Goal: Task Accomplishment & Management: Manage account settings

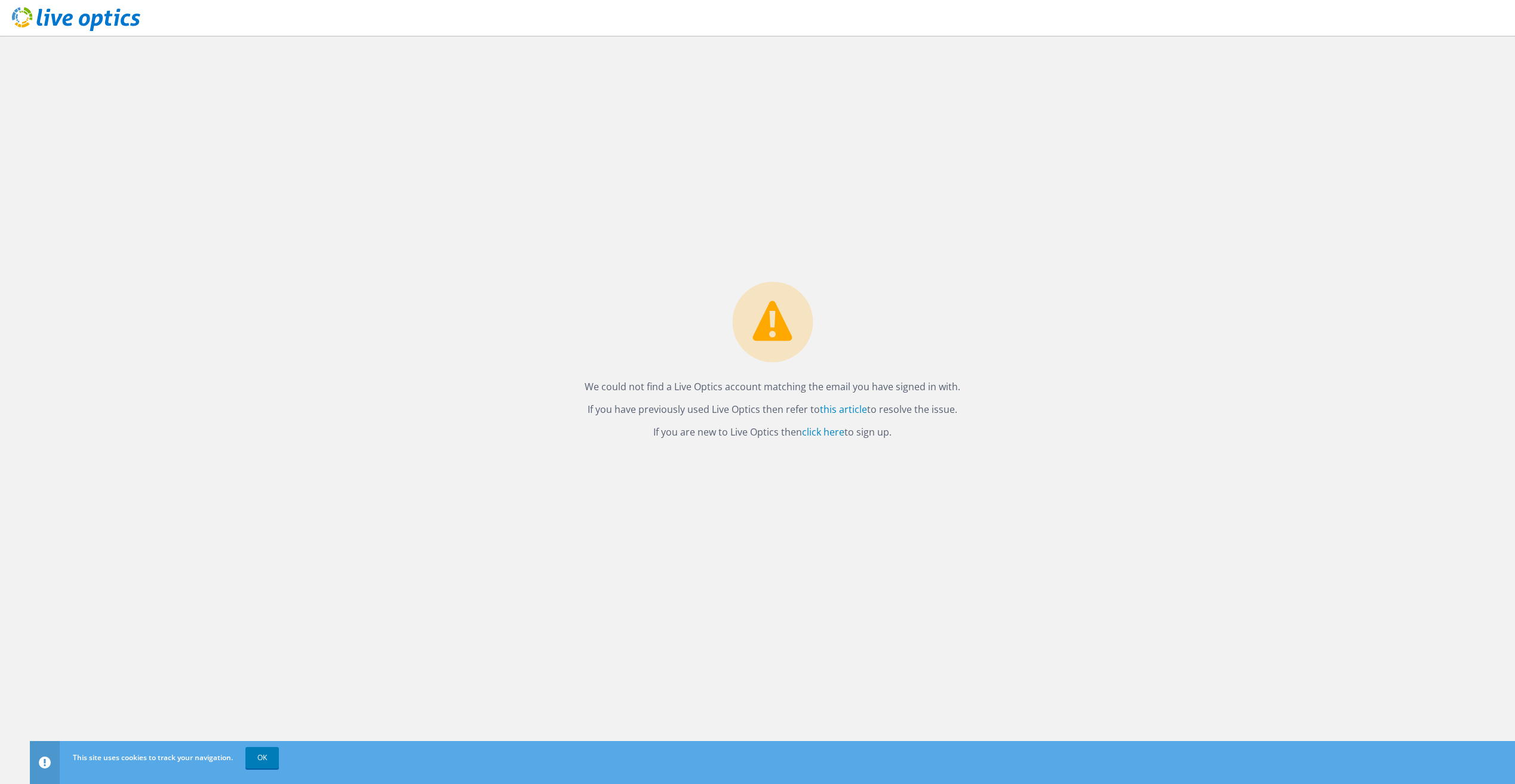
click at [506, 332] on div "We could not find a Live Optics account matching the email you have signed in w…" at bounding box center [773, 410] width 1485 height 749
drag, startPoint x: 584, startPoint y: 389, endPoint x: 924, endPoint y: 443, distance: 344.3
click at [924, 443] on div "We could not find a Live Optics account matching the email you have signed in w…" at bounding box center [772, 364] width 400 height 165
copy div "We could not find a Live Optics account matching the email you have signed in w…"
click at [120, 500] on div "We could not find a Live Optics account matching the email you have signed in w…" at bounding box center [773, 410] width 1485 height 749
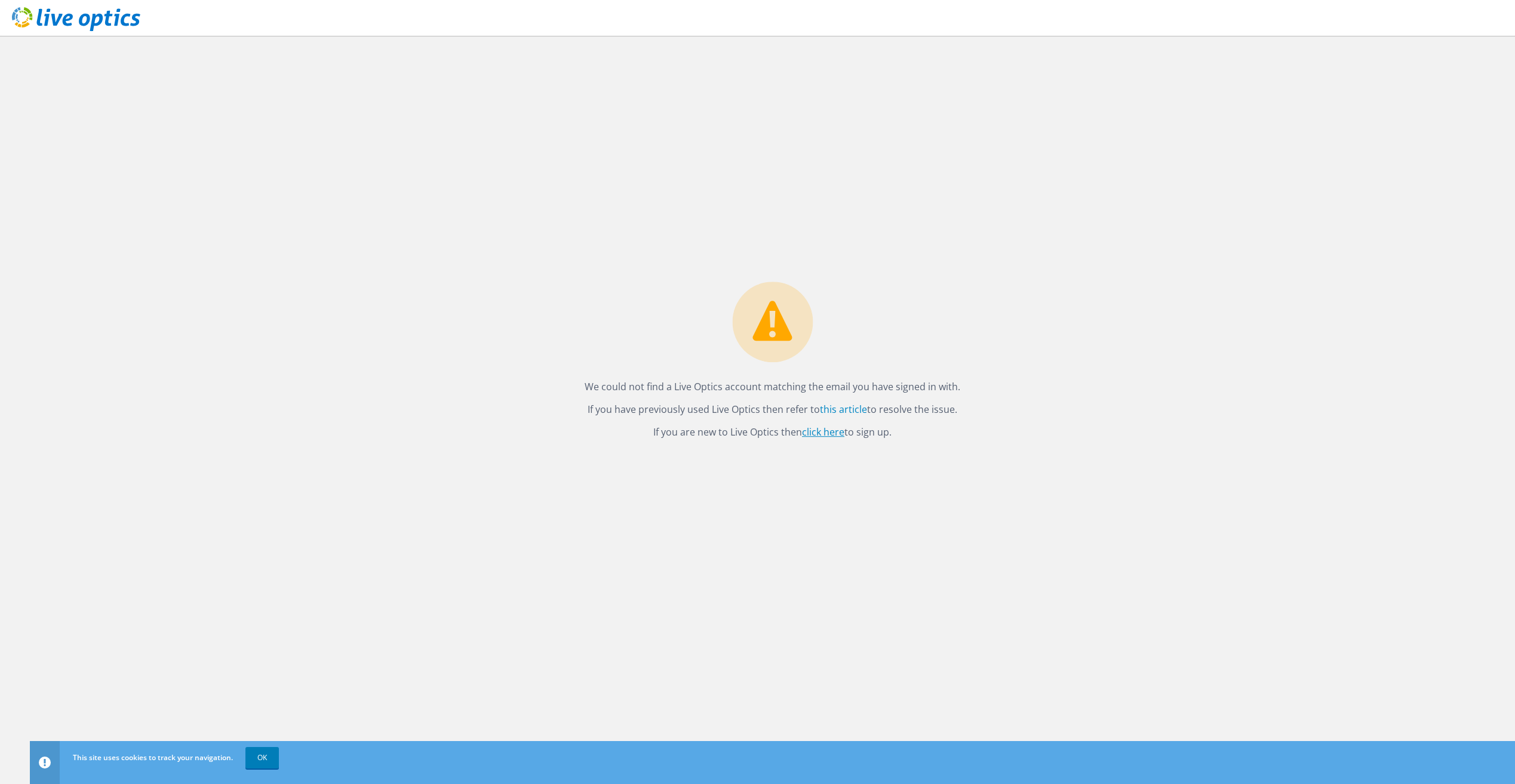
click at [815, 433] on link "click here" at bounding box center [823, 432] width 43 height 13
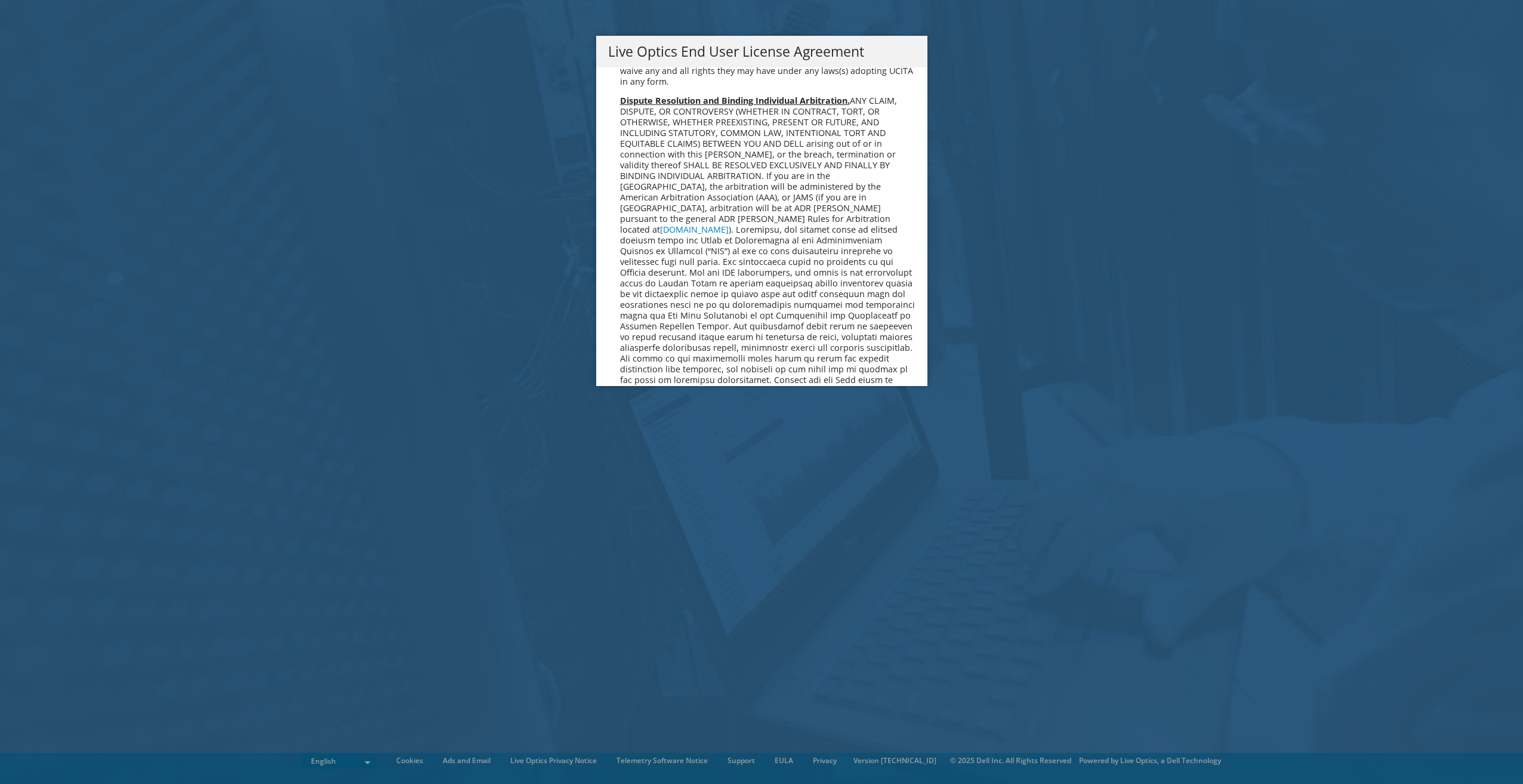
scroll to position [4513, 0]
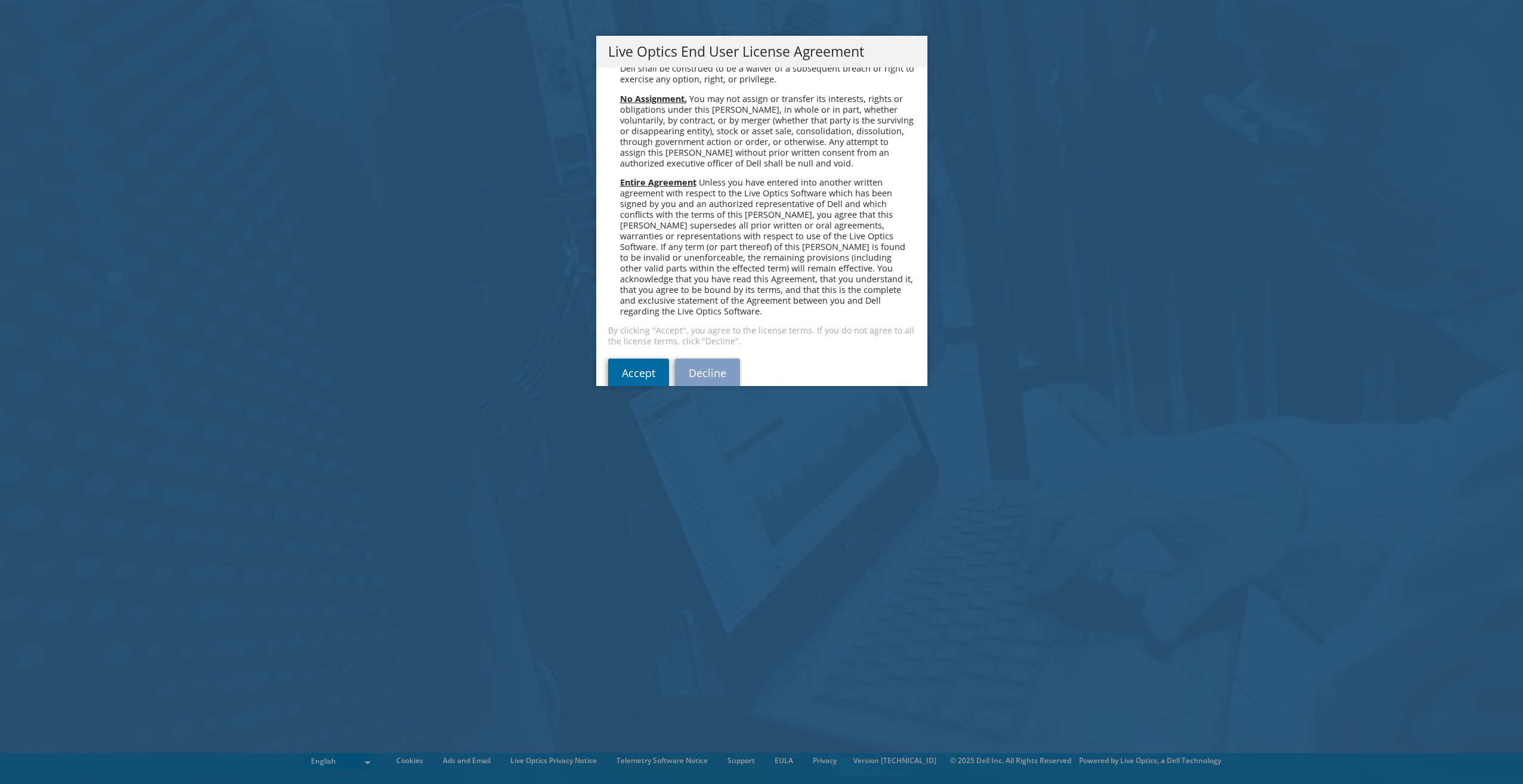
click at [650, 359] on link "Accept" at bounding box center [638, 373] width 61 height 29
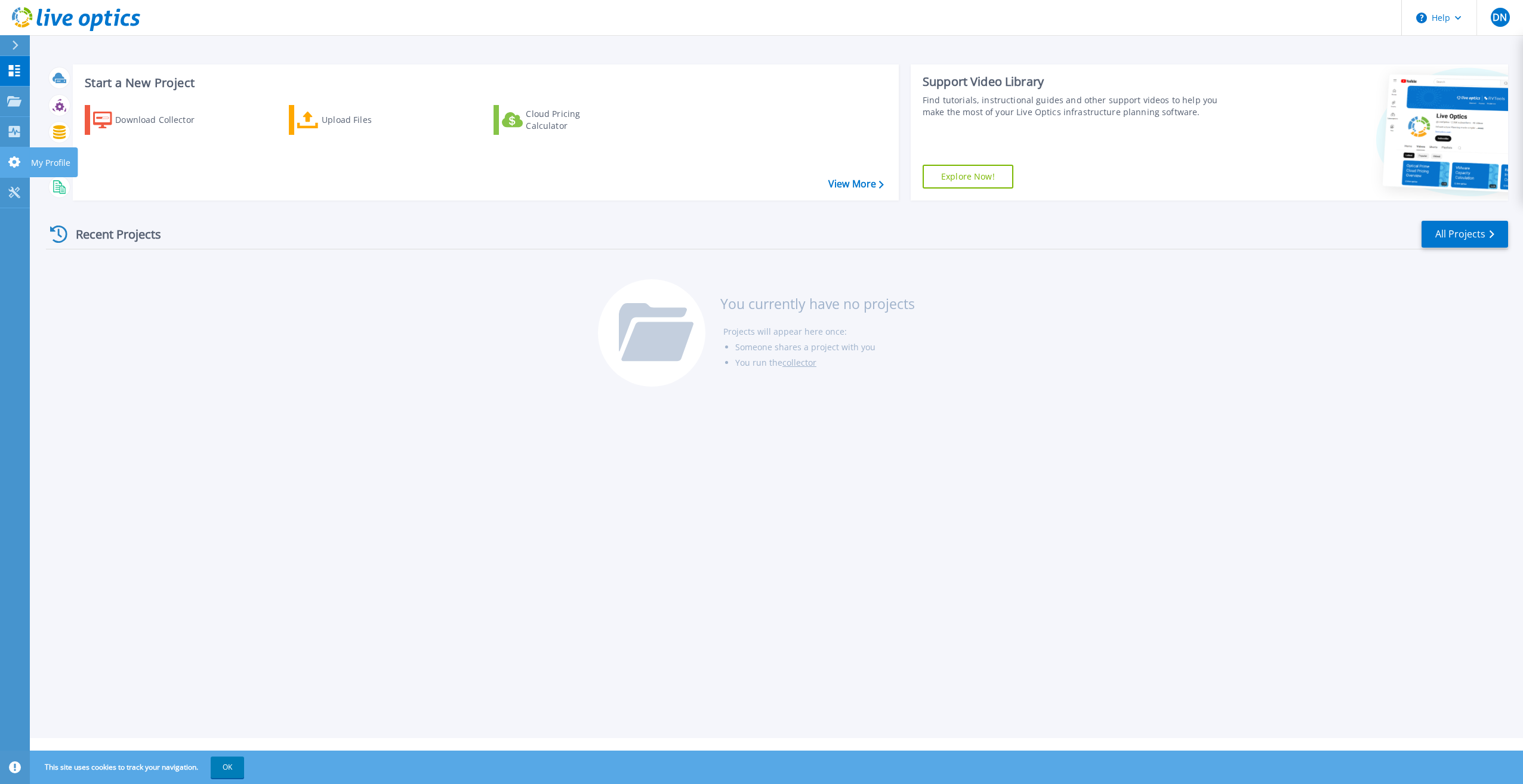
click at [20, 166] on icon at bounding box center [14, 162] width 14 height 11
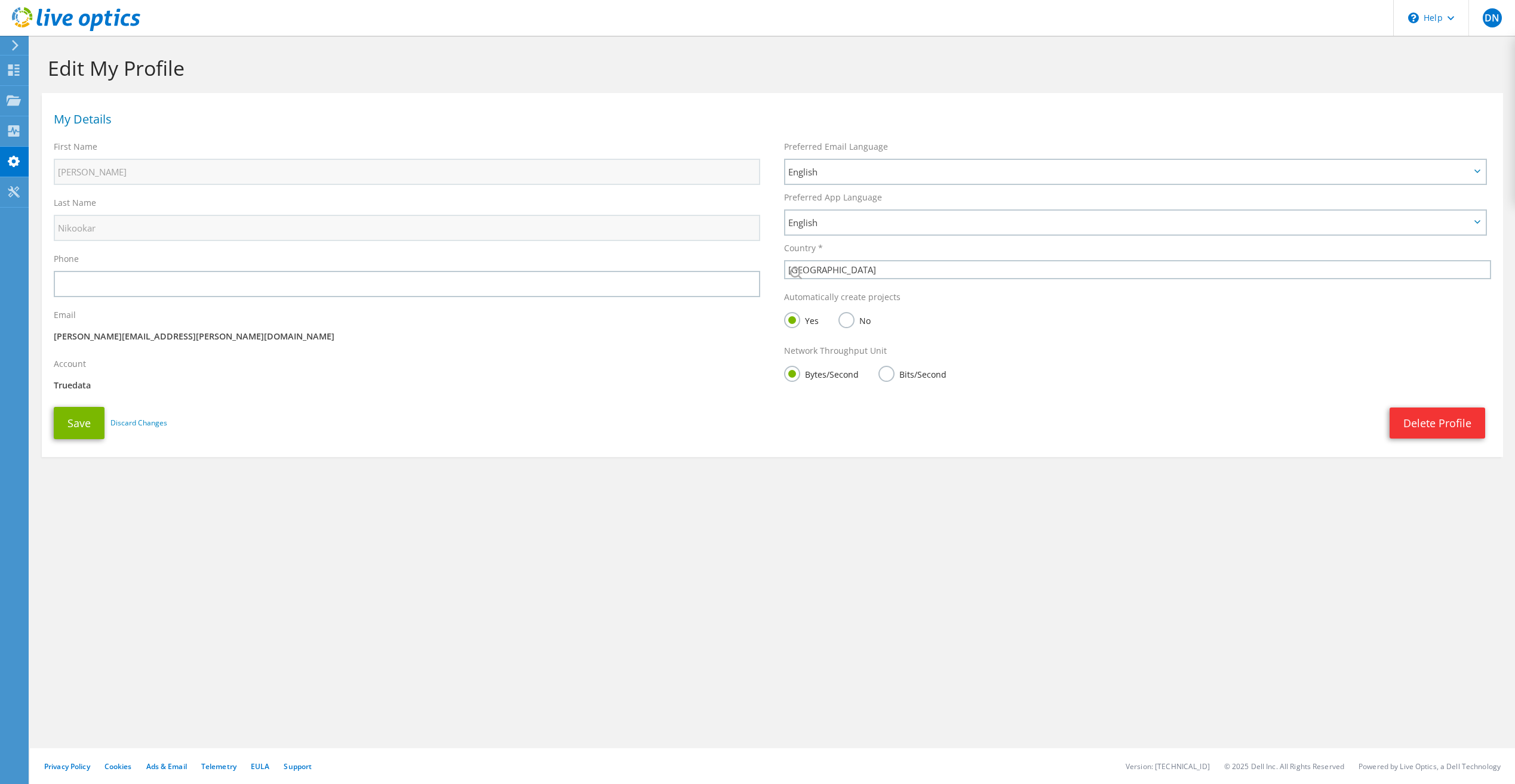
select select "160"
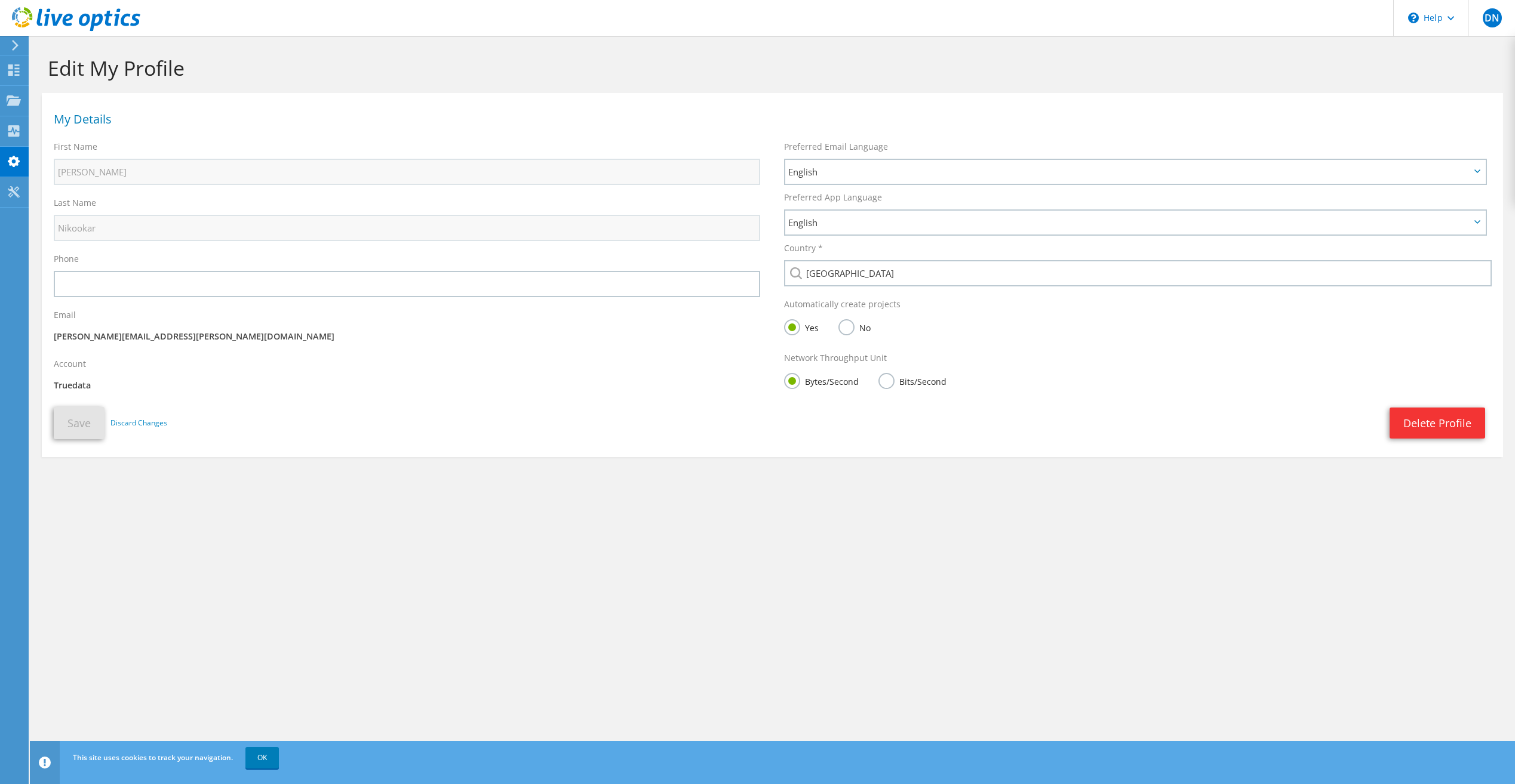
click at [156, 579] on div "Edit My Profile My Details First Name Darian Last Name Nikookar Phone Email Acc…" at bounding box center [773, 410] width 1485 height 749
click at [7, 69] on icon at bounding box center [14, 70] width 14 height 11
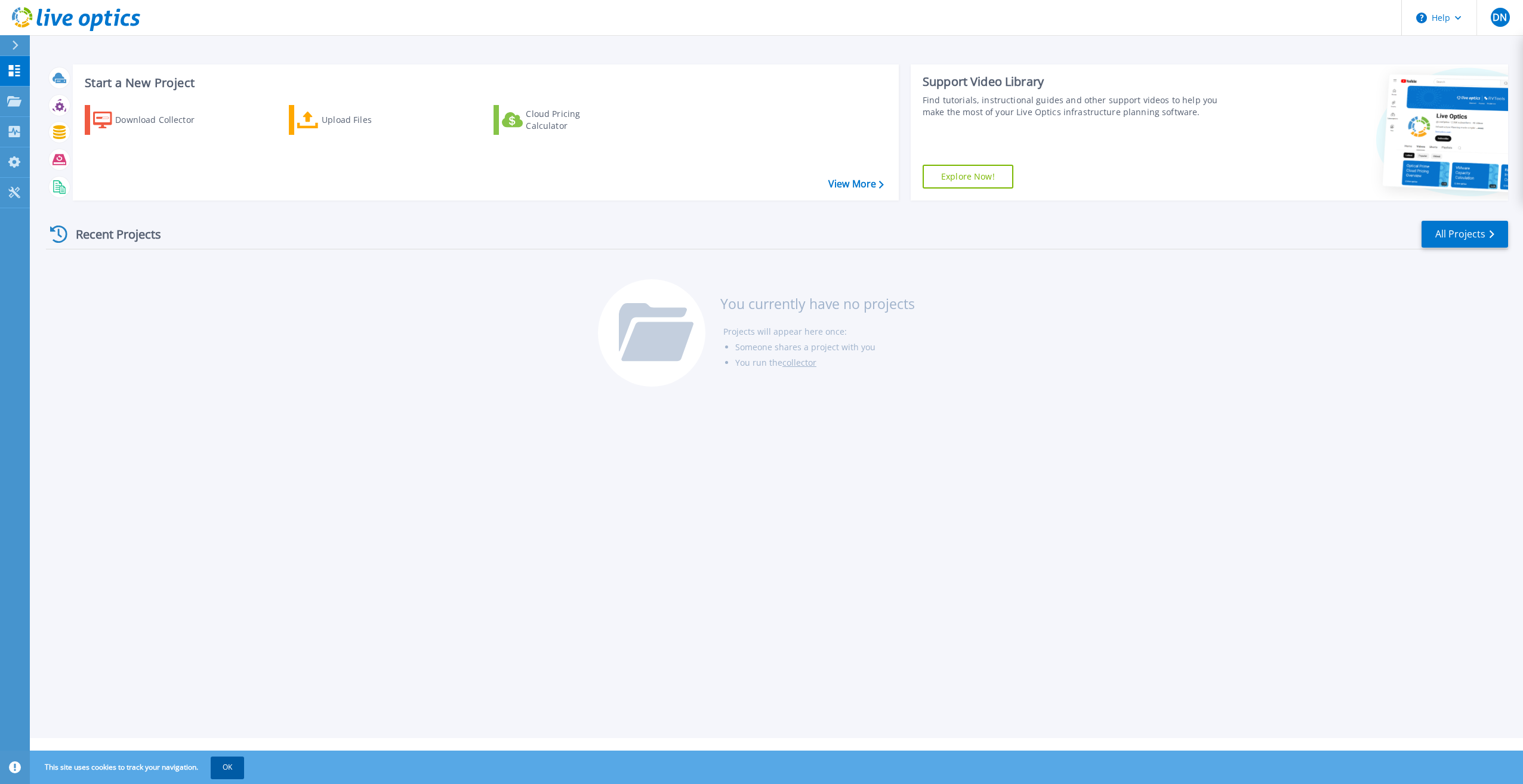
click at [237, 762] on button "OK" at bounding box center [227, 767] width 33 height 22
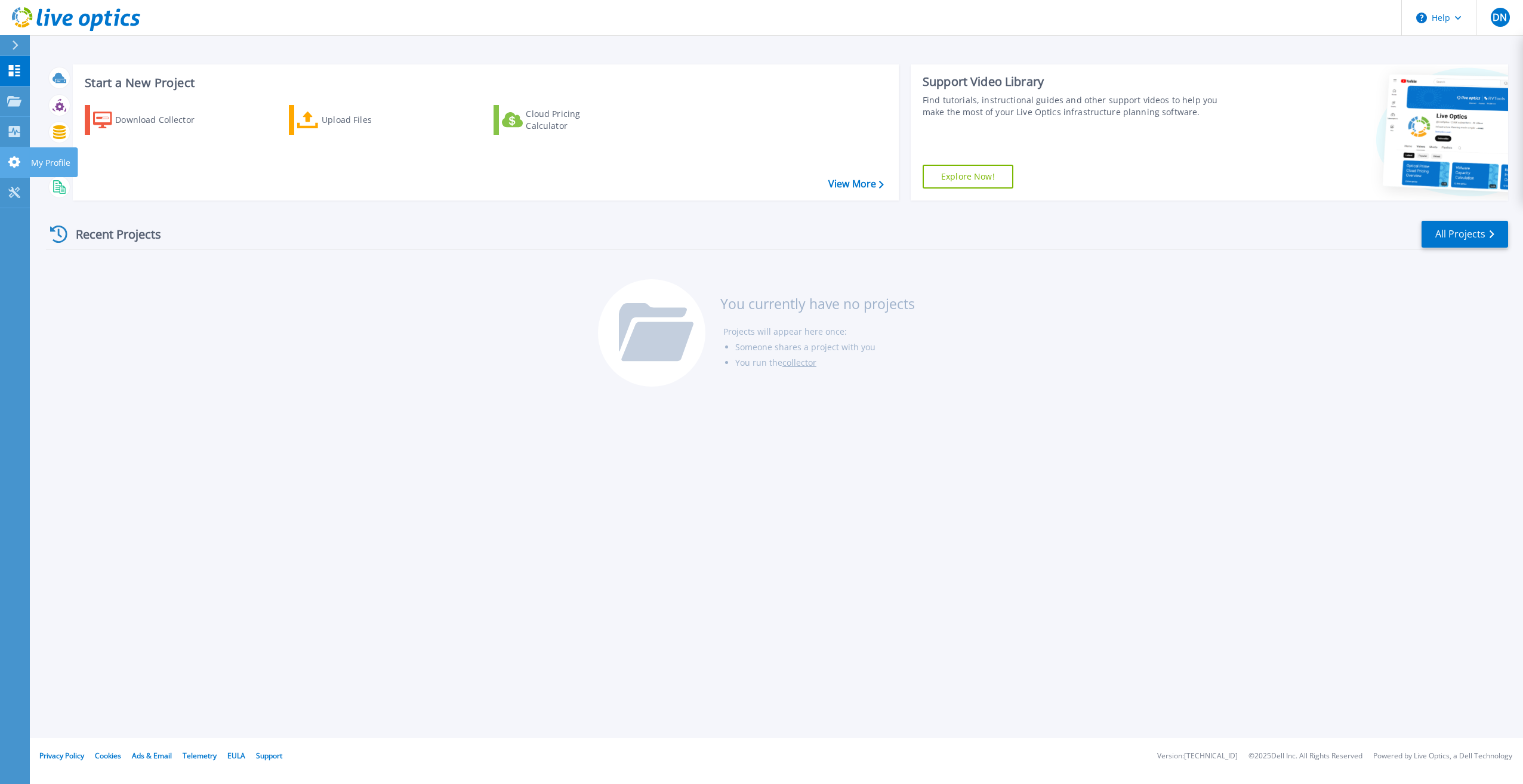
click at [12, 158] on icon at bounding box center [14, 162] width 12 height 11
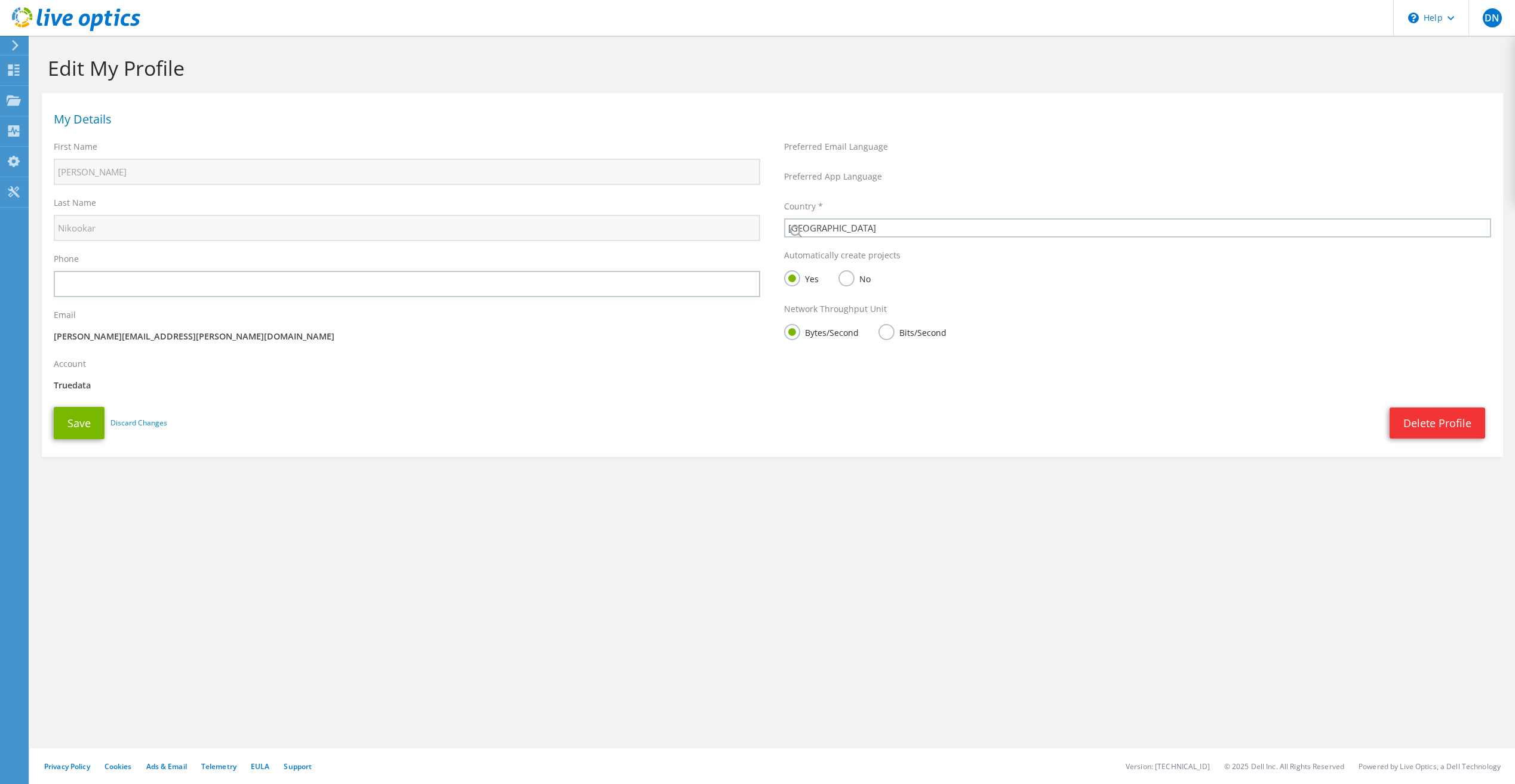
select select "160"
click at [623, 660] on div "Edit My Profile My Details First Name Darian Last Name Nikookar Phone Email Acc…" at bounding box center [773, 410] width 1485 height 749
click at [359, 733] on div "Edit My Profile My Details First Name Darian Last Name Nikookar Phone Email Acc…" at bounding box center [773, 410] width 1485 height 749
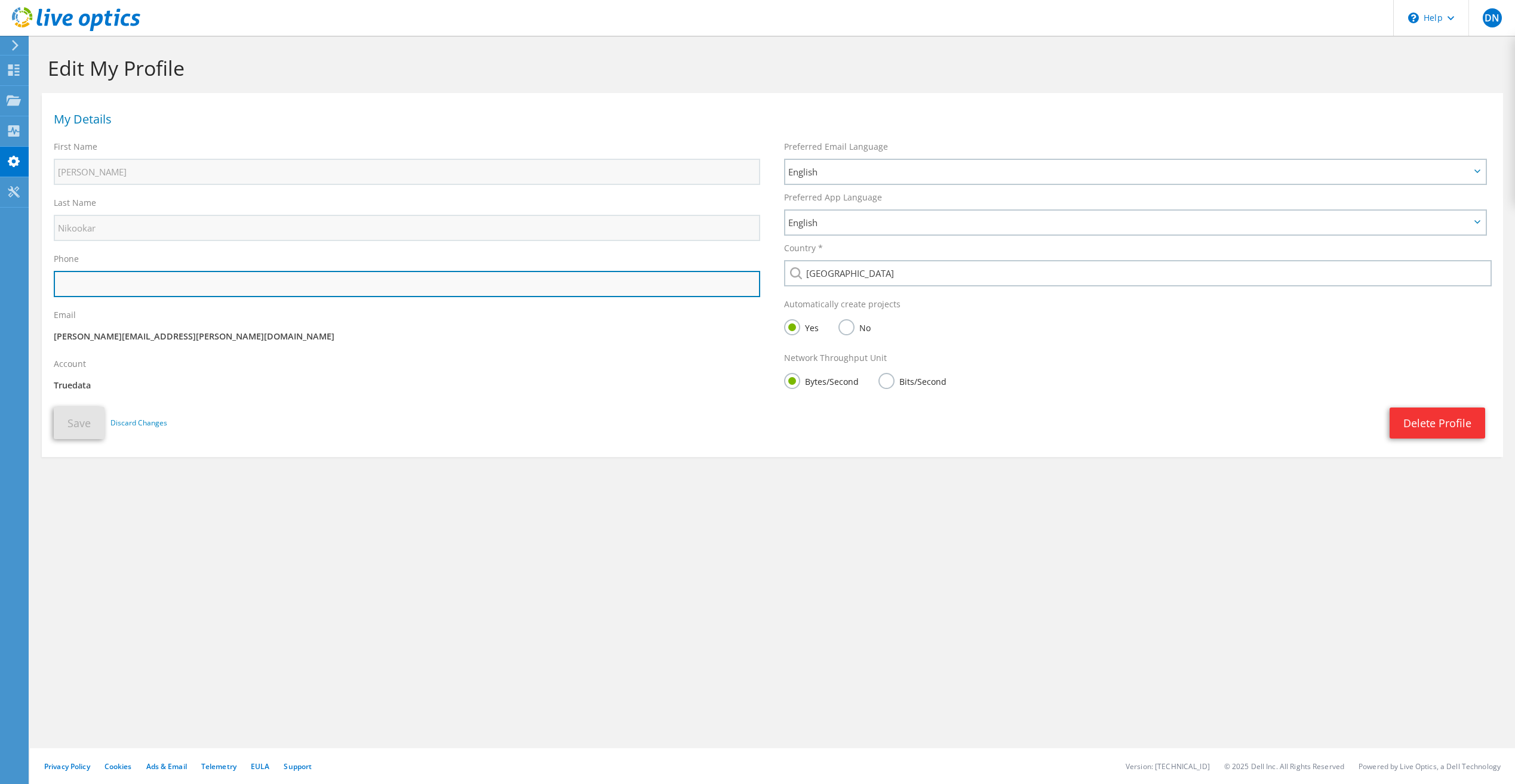
click at [124, 280] on input "text" at bounding box center [407, 284] width 706 height 26
drag, startPoint x: 124, startPoint y: 280, endPoint x: 65, endPoint y: 282, distance: 59.0
paste input "+31 6 43551359"
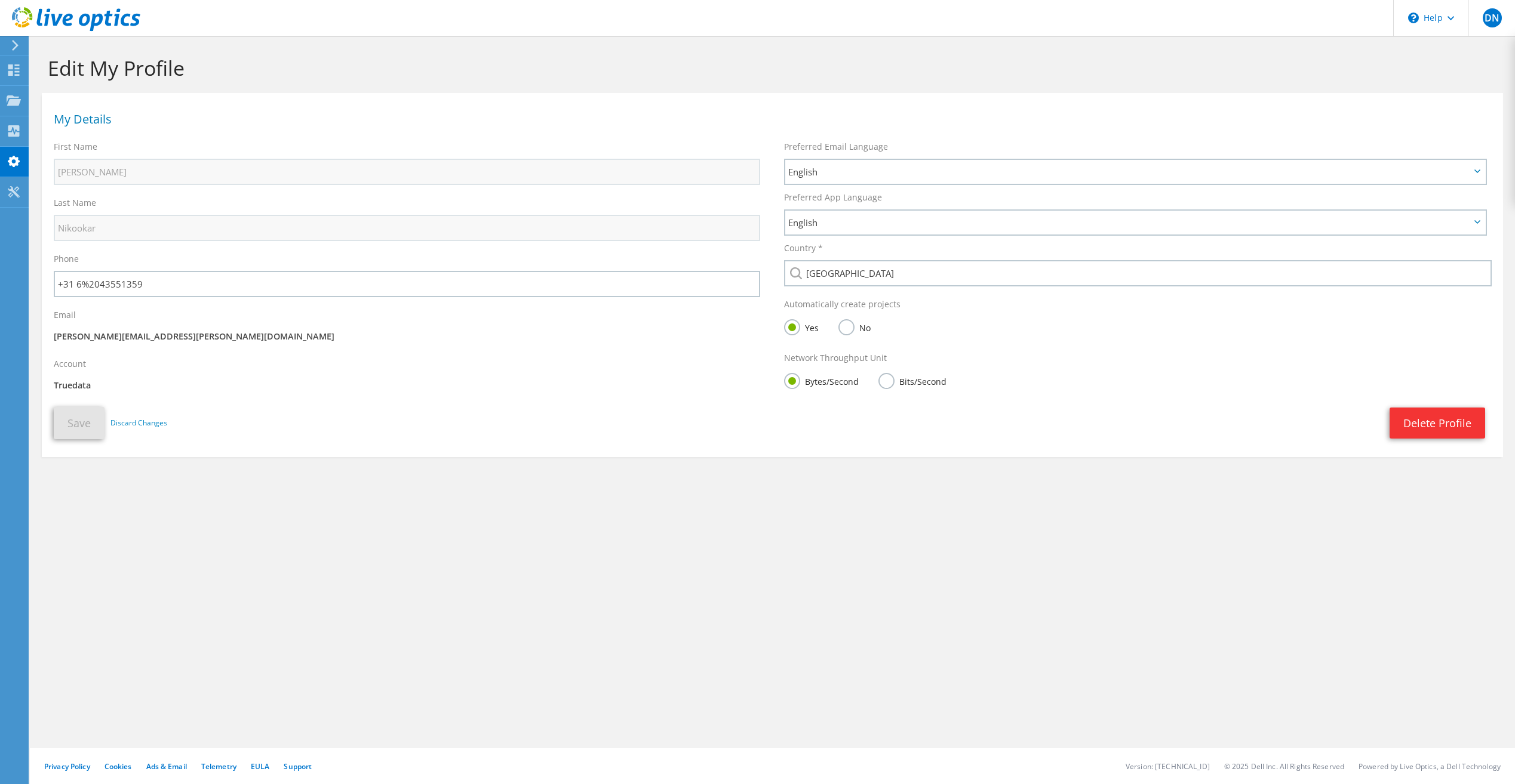
click at [476, 528] on section "Edit My Profile My Details First Name Darian Last Name Nikookar Phone Email" at bounding box center [773, 282] width 1485 height 493
click at [78, 437] on button "Save" at bounding box center [79, 422] width 51 height 32
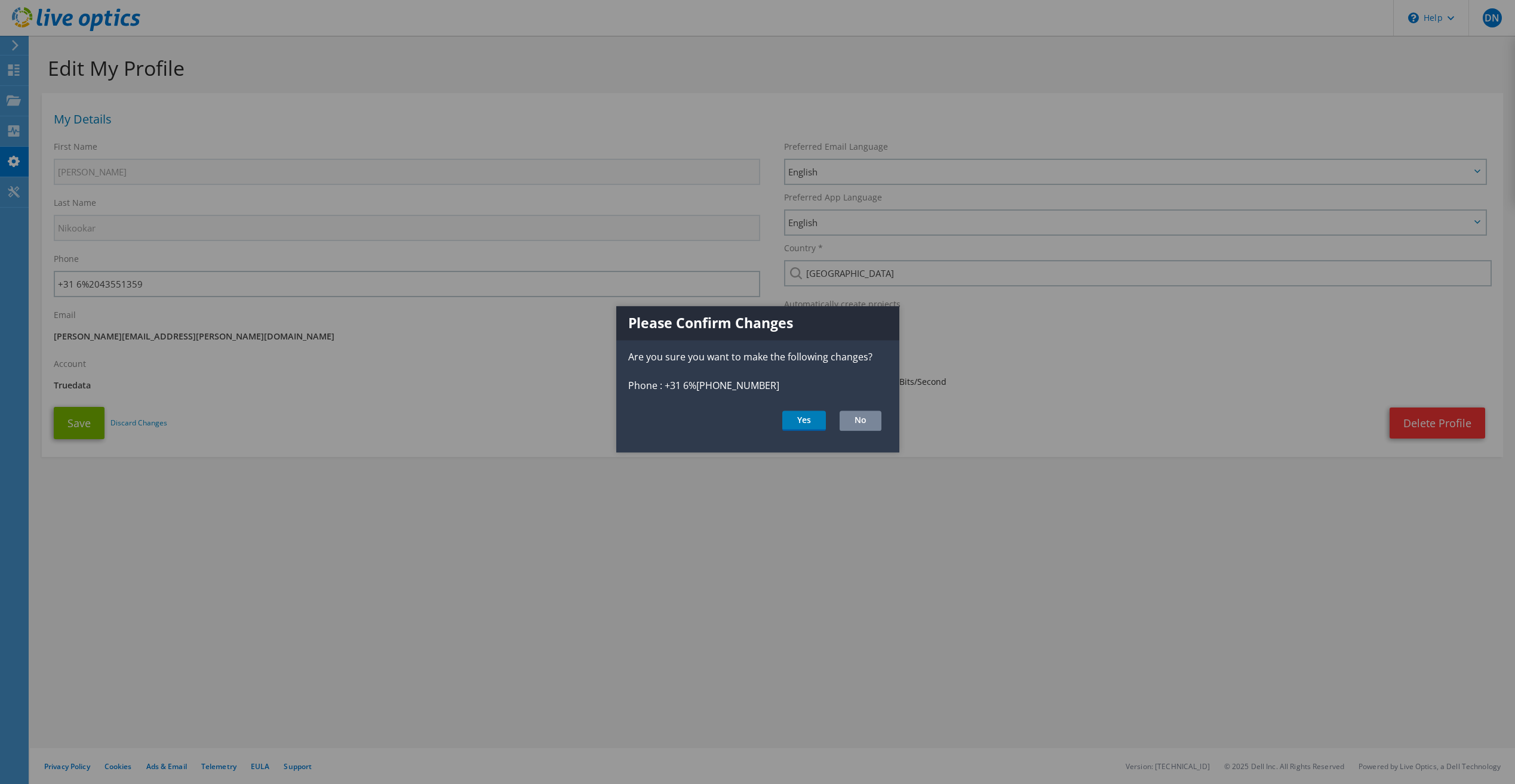
click at [862, 425] on button "No" at bounding box center [860, 420] width 42 height 20
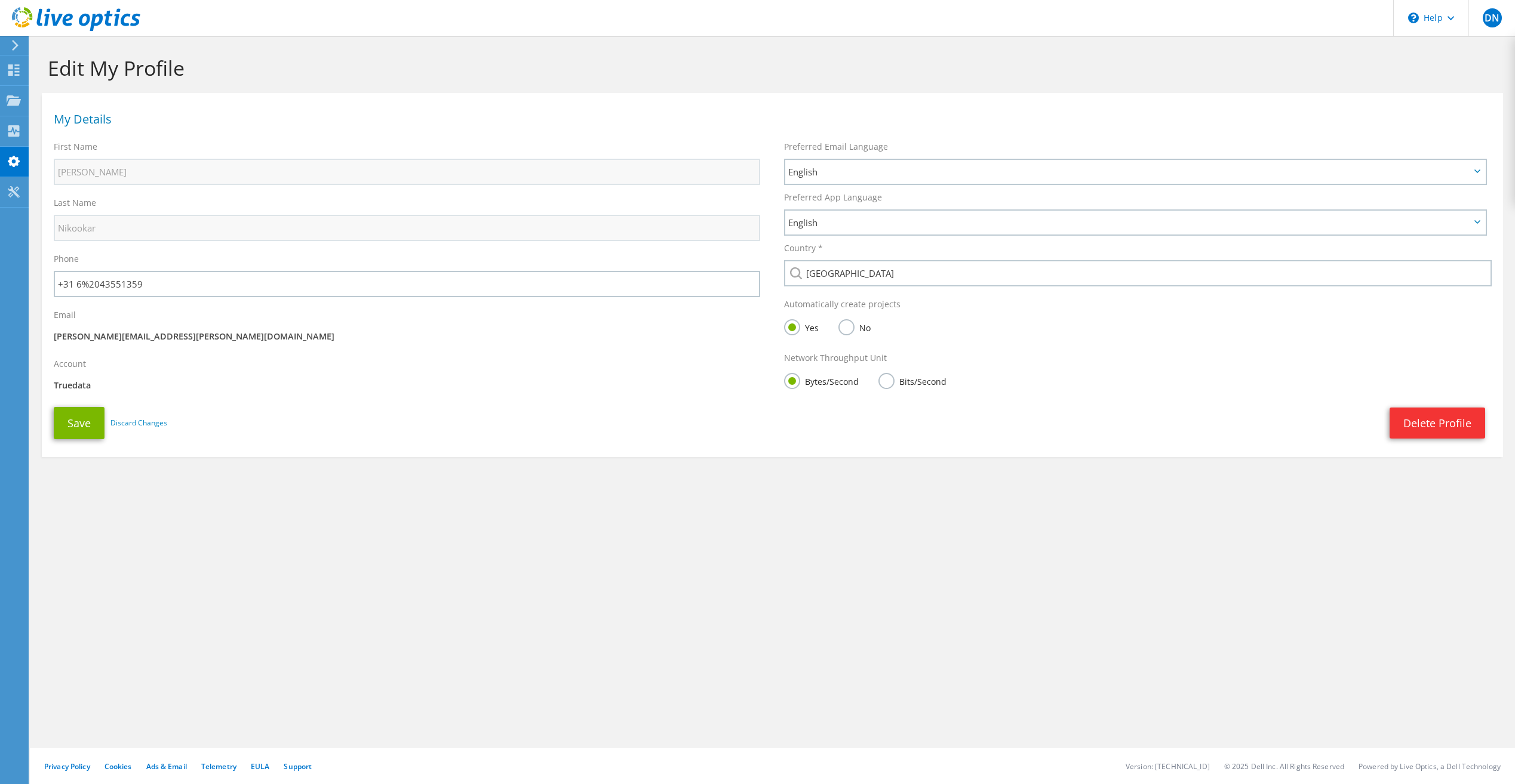
drag, startPoint x: 324, startPoint y: 591, endPoint x: 164, endPoint y: 448, distance: 214.6
click at [324, 591] on div "Edit My Profile My Details First Name Darian Last Name Nikookar Phone +31 6%204…" at bounding box center [773, 410] width 1485 height 749
drag, startPoint x: 82, startPoint y: 285, endPoint x: 110, endPoint y: 324, distance: 48.0
click at [82, 285] on input "+31 6%2043551359" at bounding box center [407, 284] width 706 height 26
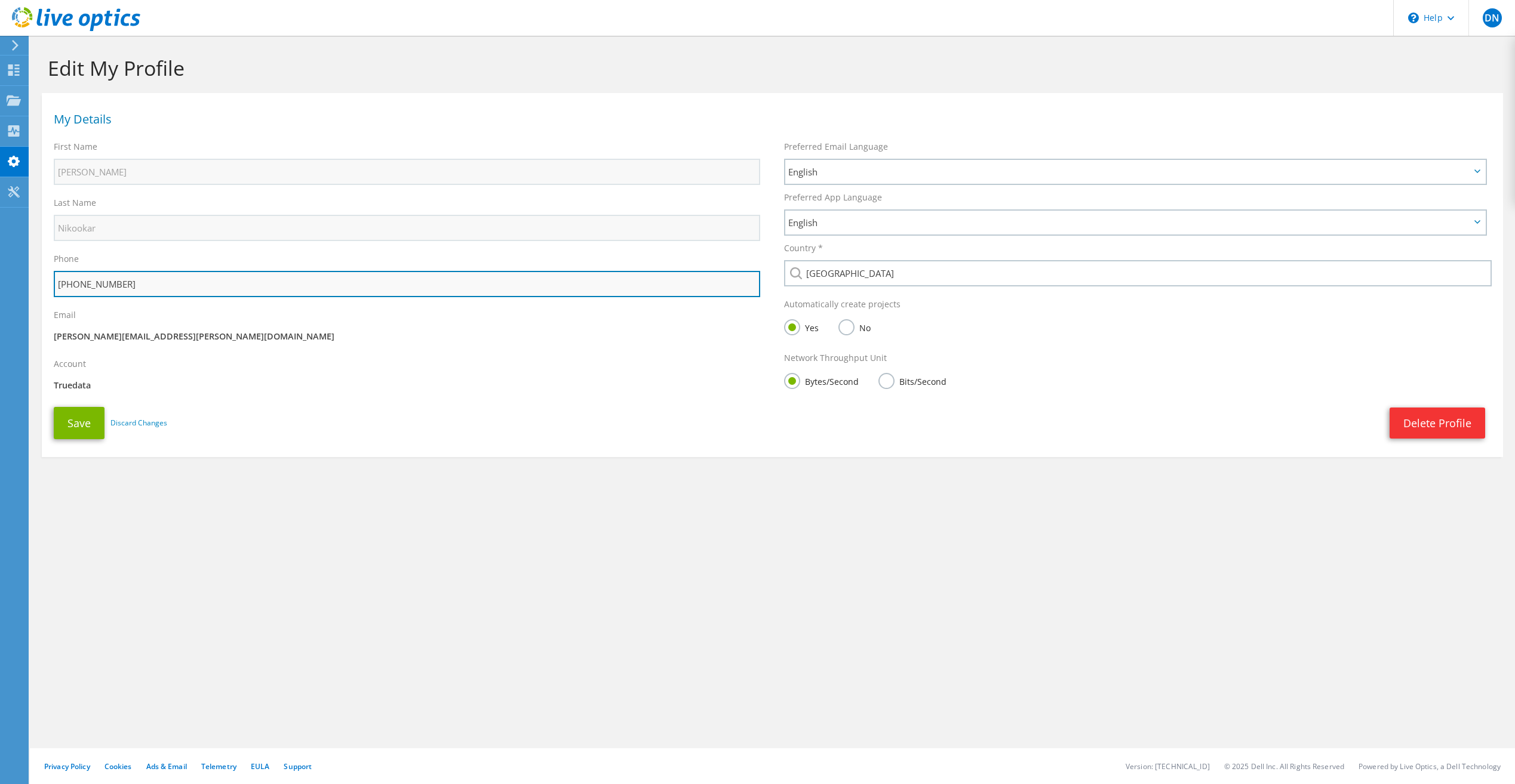
drag, startPoint x: 73, startPoint y: 280, endPoint x: 234, endPoint y: 294, distance: 161.6
click at [234, 294] on input "+31 62043551359" at bounding box center [407, 284] width 706 height 26
paste input "+31 6"
drag, startPoint x: 159, startPoint y: 285, endPoint x: 11, endPoint y: 284, distance: 148.0
click at [12, 284] on div "DN End User Darian Nikookar darian.nikookar@truedata.nl Truedata My Profile Log…" at bounding box center [758, 392] width 1515 height 784
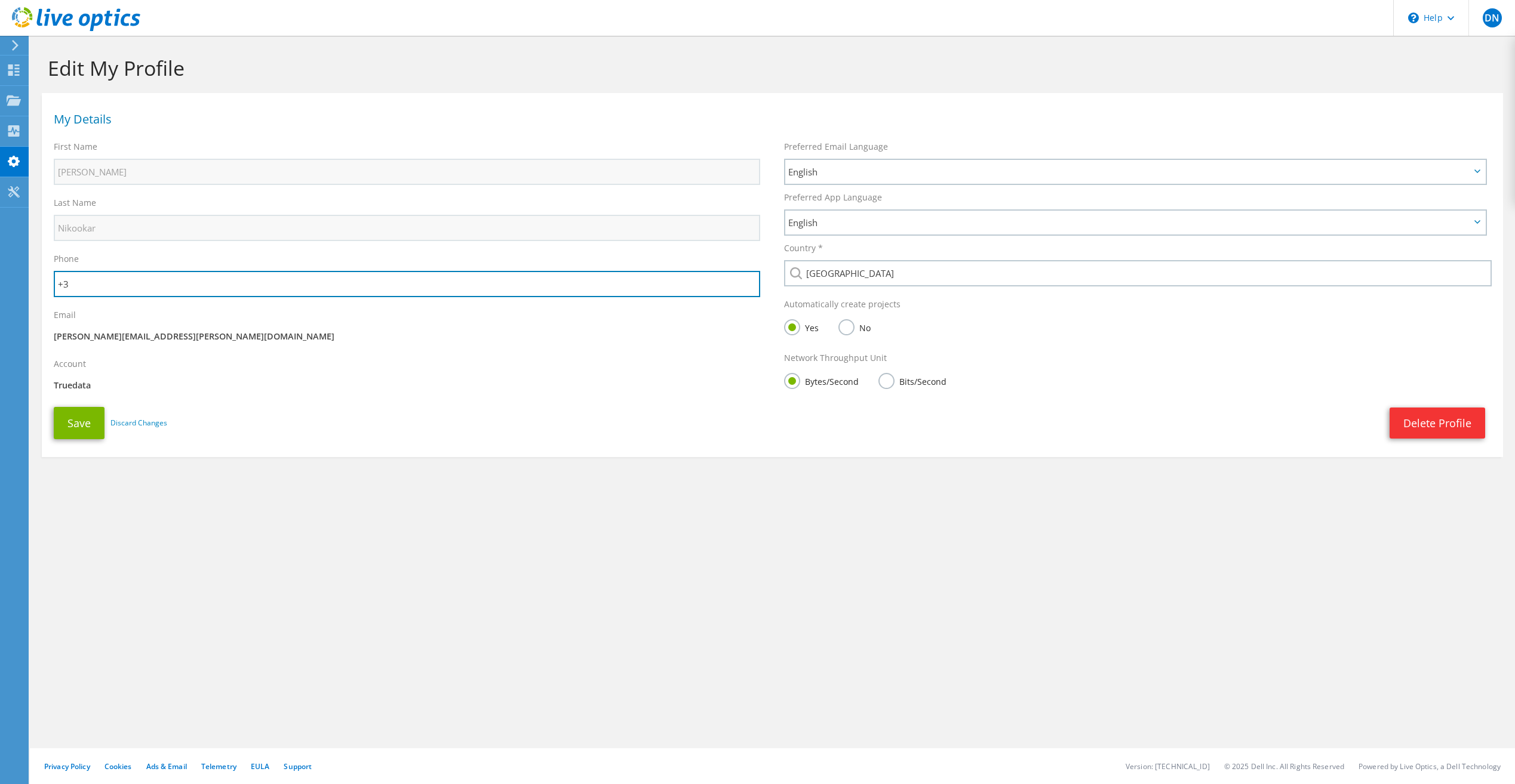
type input "+"
paste input "+31 6 43551359"
click at [70, 285] on input "+31 6 43551359" at bounding box center [407, 284] width 706 height 26
click at [77, 281] on input "+316 43551359" at bounding box center [407, 284] width 706 height 26
type input "[PHONE_NUMBER]"
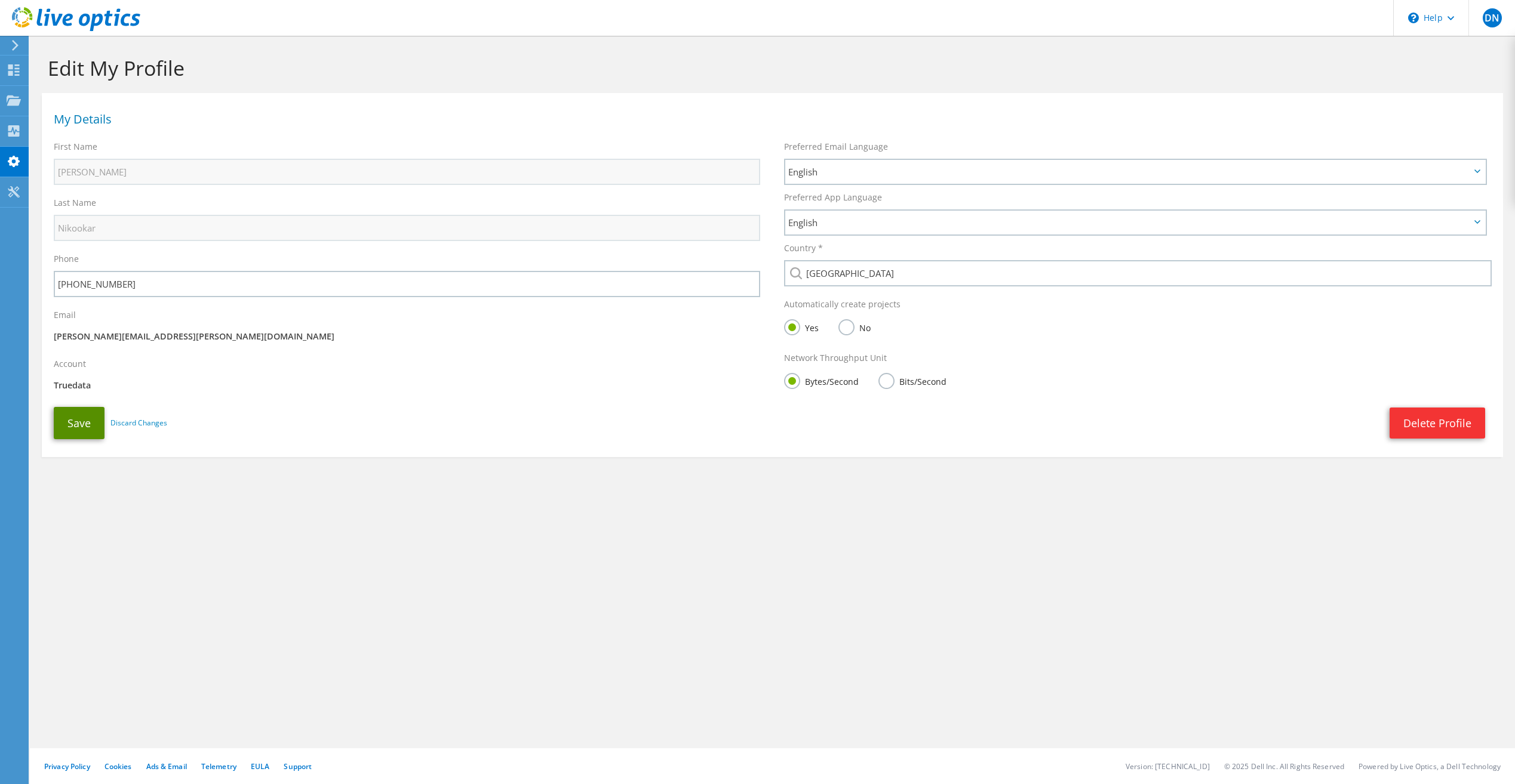
click at [69, 424] on button "Save" at bounding box center [79, 422] width 51 height 32
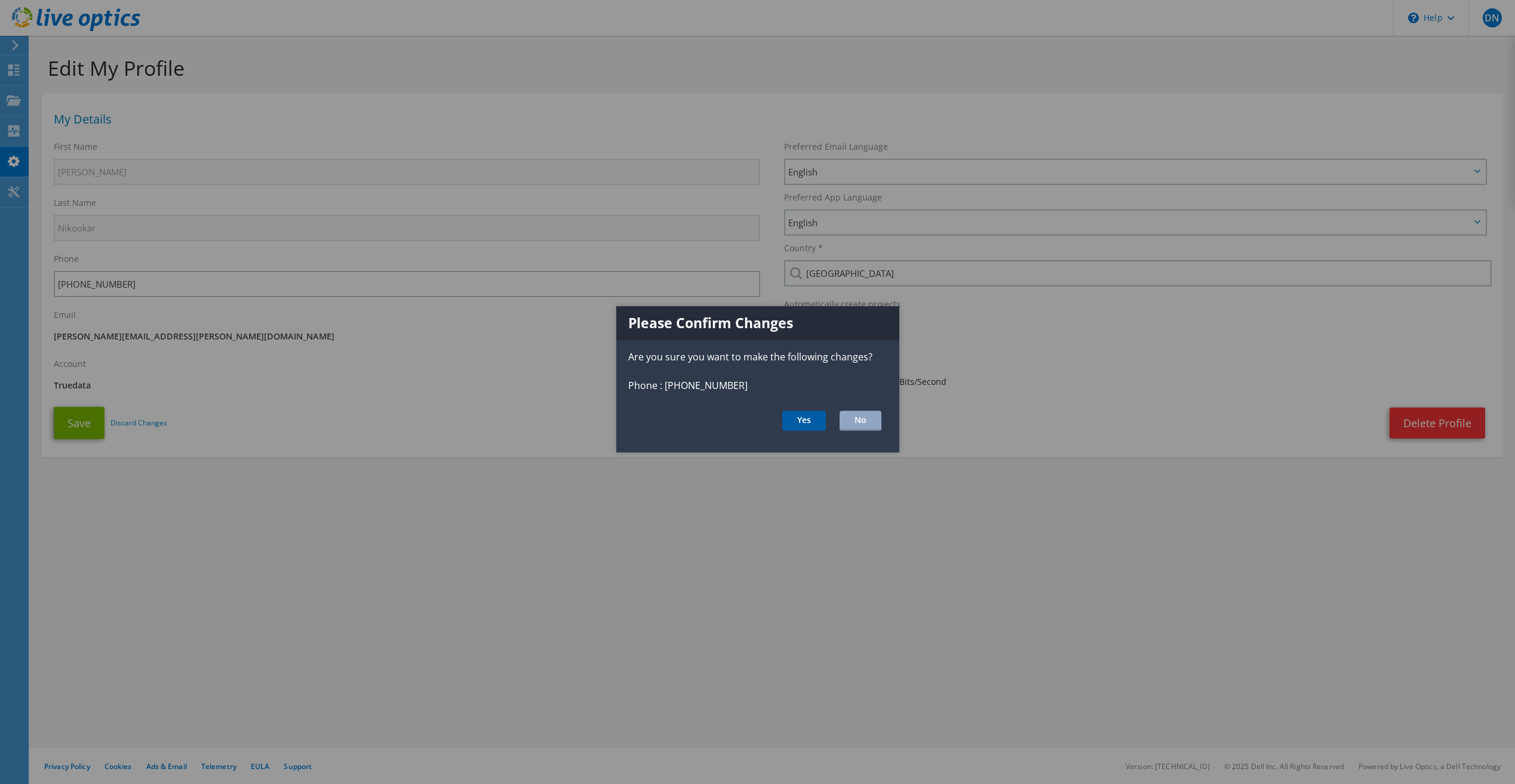
click at [797, 417] on button "Yes" at bounding box center [804, 420] width 44 height 20
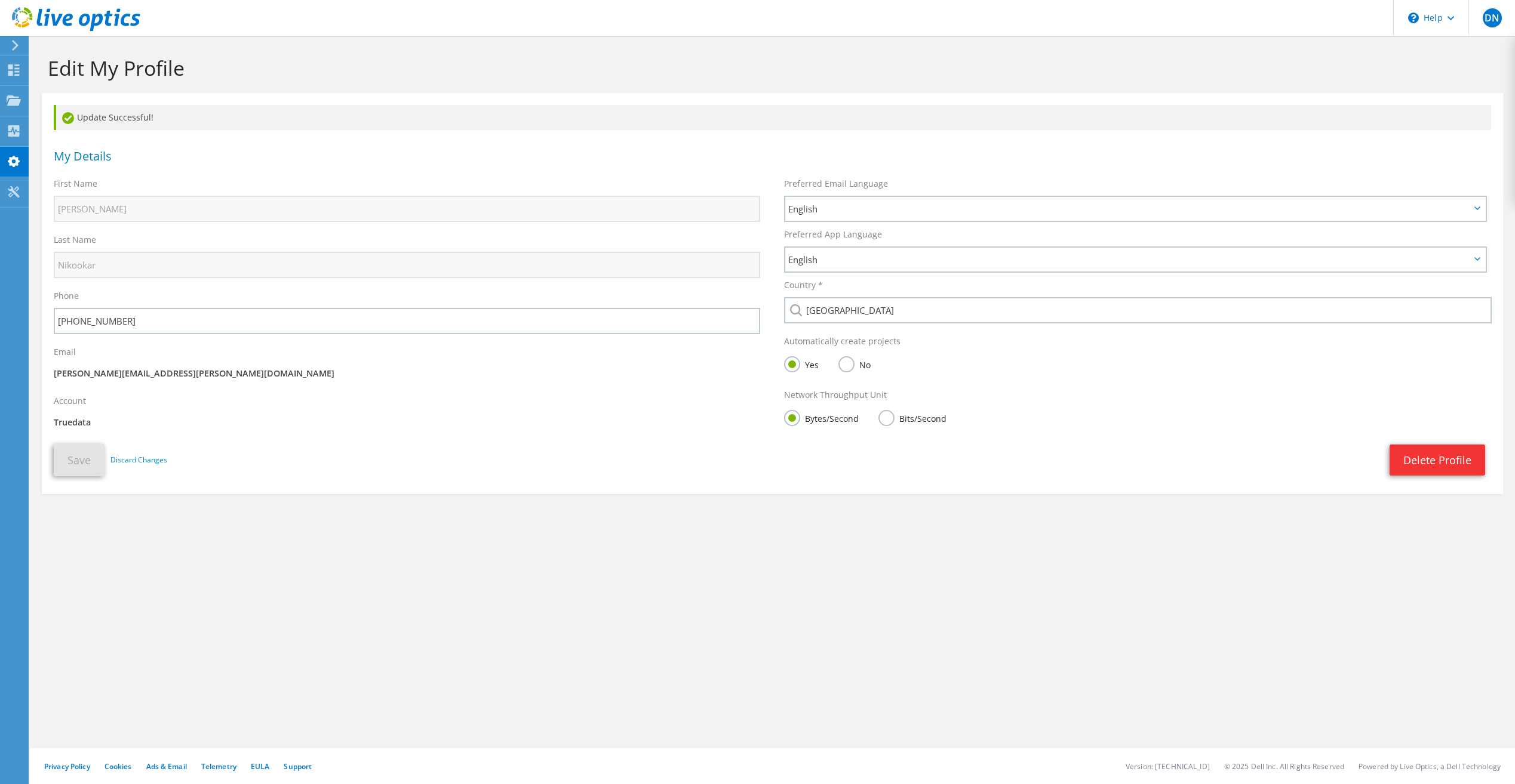
click at [105, 634] on div "Edit My Profile Update Successful! My Details First Name [GEOGRAPHIC_DATA] Last…" at bounding box center [773, 410] width 1485 height 749
